Goal: Transaction & Acquisition: Purchase product/service

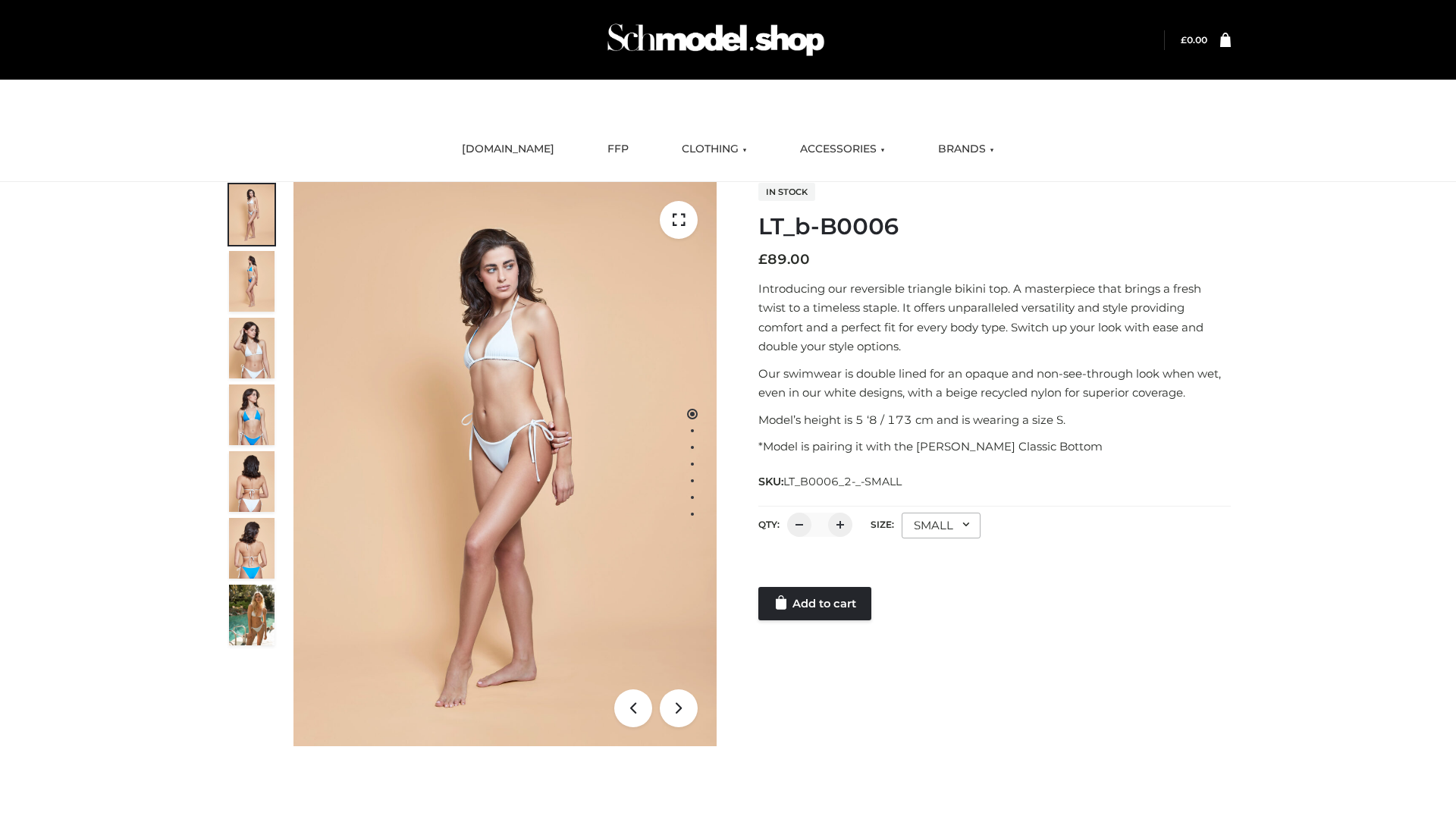
click at [816, 604] on link "Add to cart" at bounding box center [816, 603] width 113 height 33
